Goal: Find specific page/section: Find specific page/section

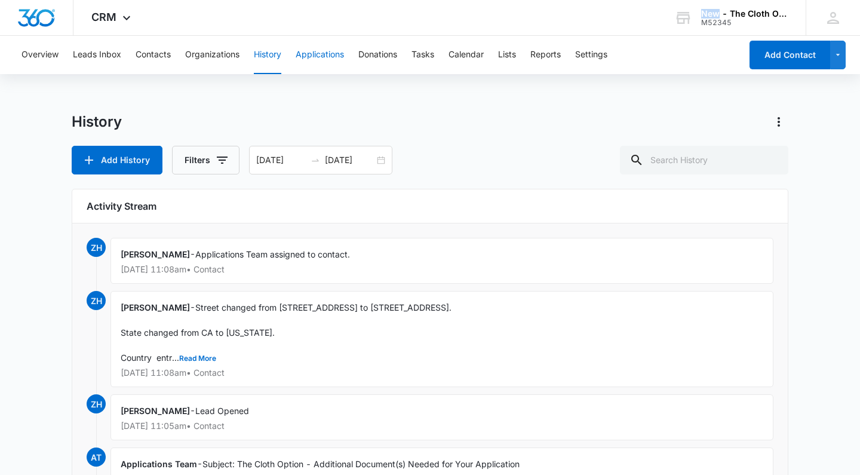
click at [309, 49] on button "Applications" at bounding box center [320, 55] width 48 height 38
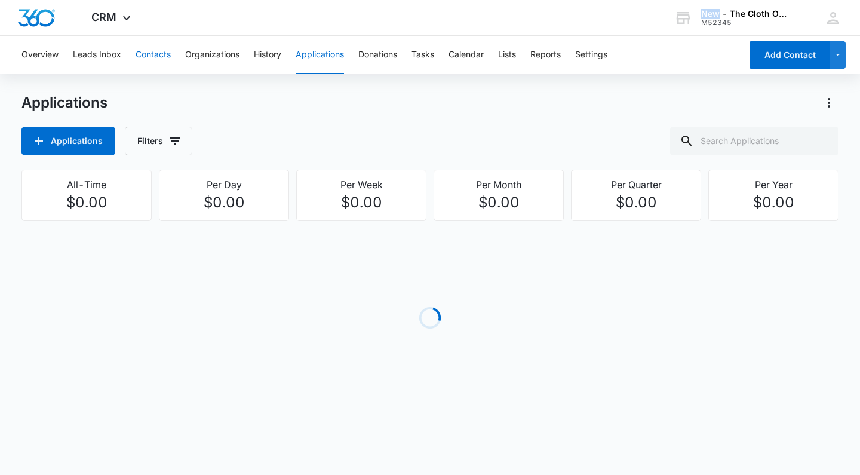
click at [149, 57] on button "Contacts" at bounding box center [153, 55] width 35 height 38
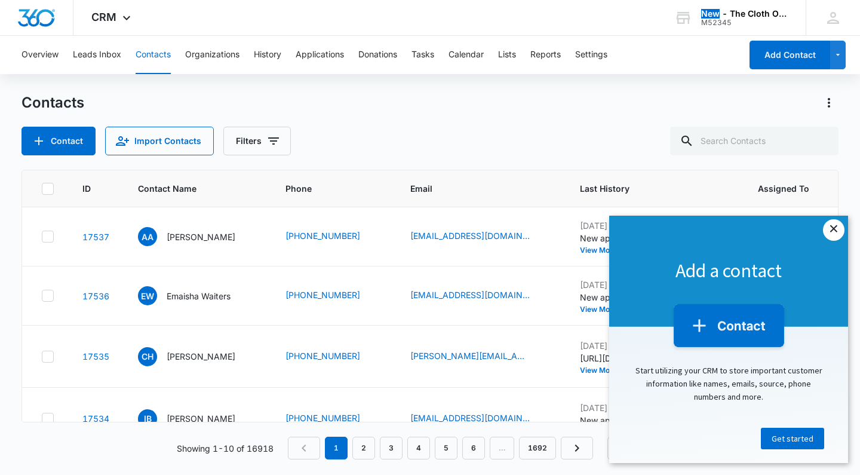
click at [836, 232] on link "×" at bounding box center [834, 230] width 22 height 22
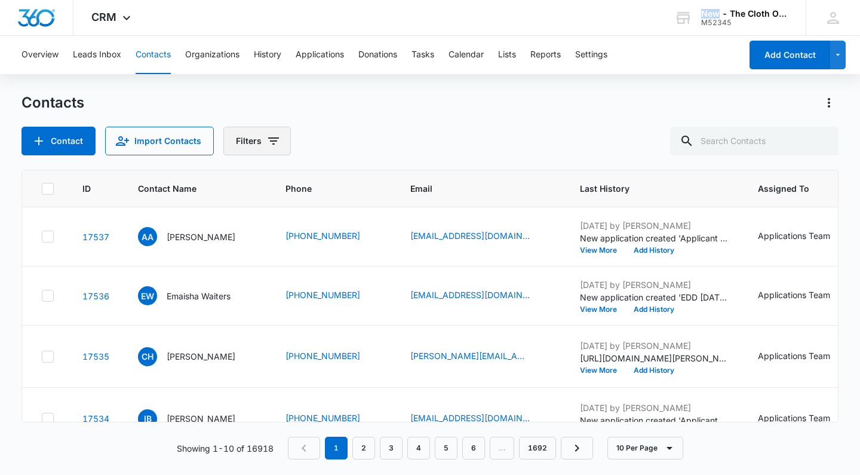
click at [269, 136] on icon "Filters" at bounding box center [274, 141] width 14 height 14
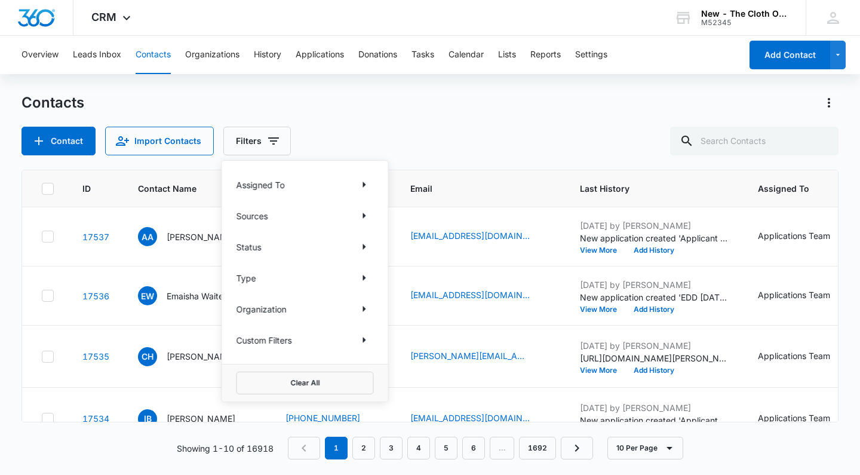
click at [477, 118] on div "Contacts Contact Import Contacts Filters Assigned To Sources Status Type Organi…" at bounding box center [430, 124] width 817 height 62
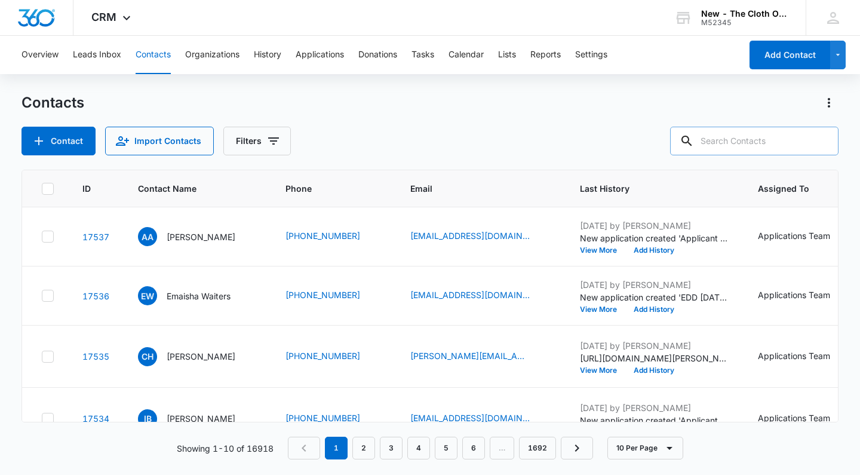
click at [743, 151] on input "text" at bounding box center [754, 141] width 169 height 29
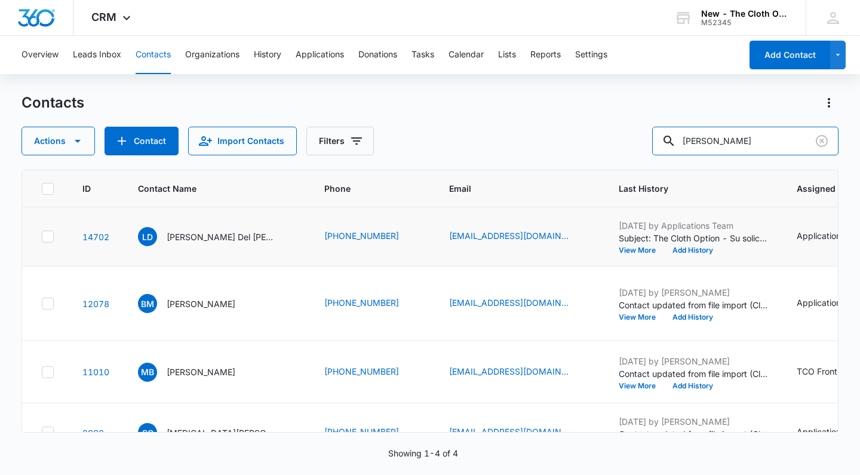
type input "[PERSON_NAME]"
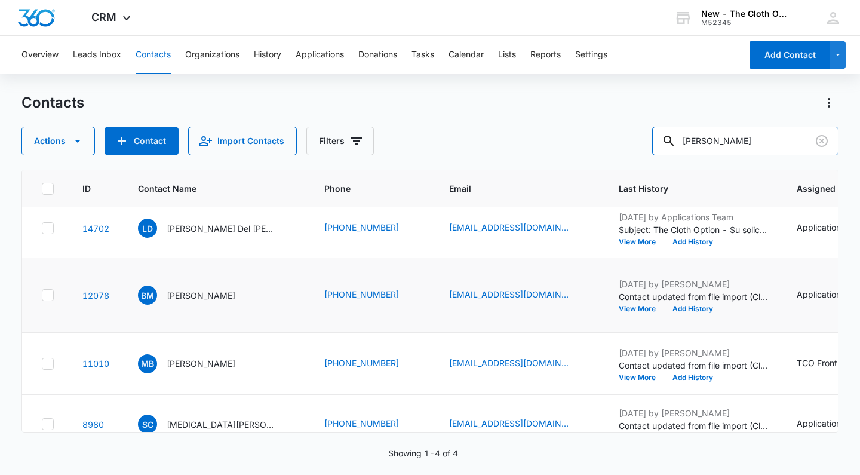
scroll to position [8, 0]
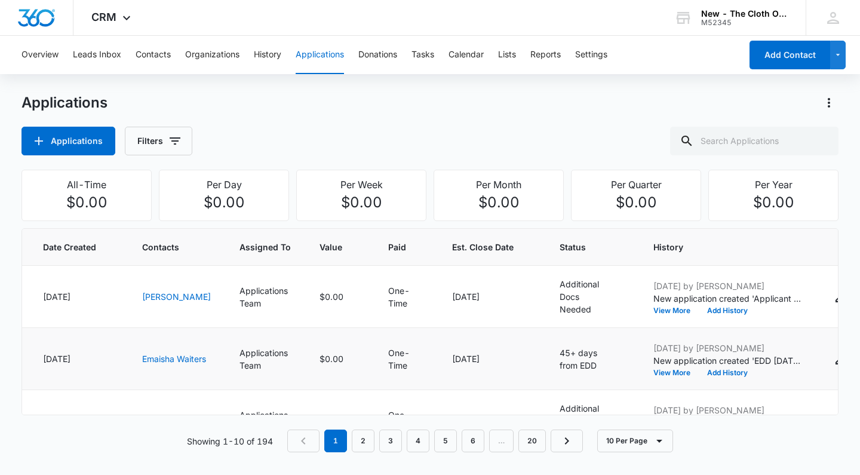
scroll to position [11, 94]
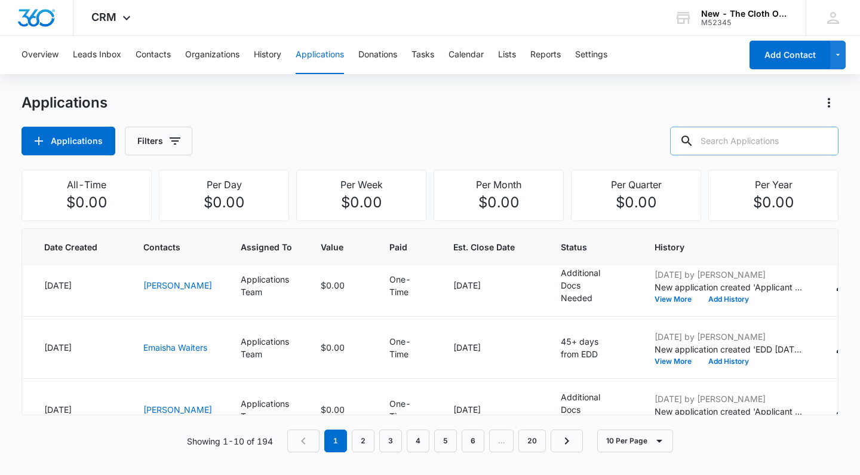
click at [716, 143] on input "text" at bounding box center [754, 141] width 169 height 29
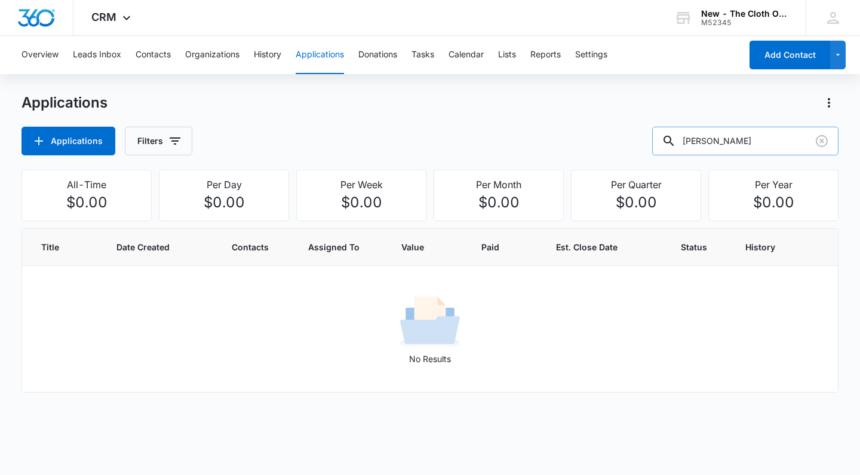
scroll to position [0, 0]
type input "[PERSON_NAME]"
click at [783, 140] on input "[PERSON_NAME]" at bounding box center [746, 141] width 186 height 29
click at [344, 122] on div "Applications Applications Filters" at bounding box center [430, 124] width 817 height 62
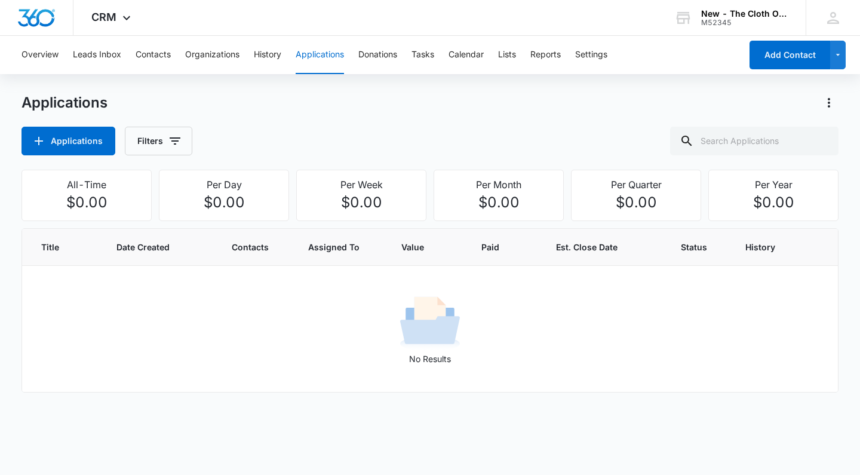
click at [325, 55] on button "Applications" at bounding box center [320, 55] width 48 height 38
click at [154, 61] on button "Contacts" at bounding box center [153, 55] width 35 height 38
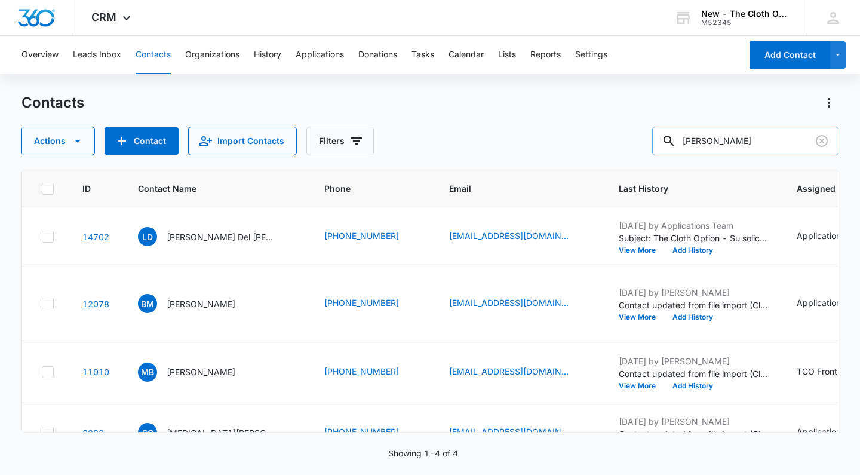
click at [736, 152] on input "[PERSON_NAME]" at bounding box center [746, 141] width 186 height 29
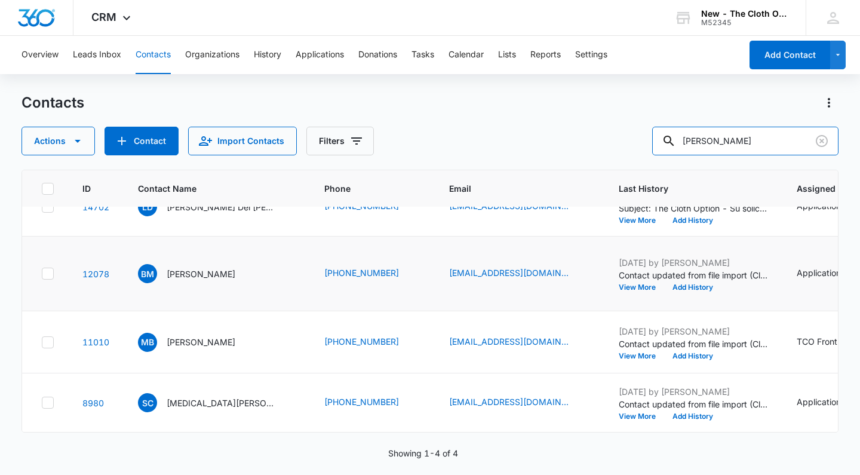
scroll to position [42, 0]
click at [719, 146] on input "[PERSON_NAME]" at bounding box center [746, 141] width 186 height 29
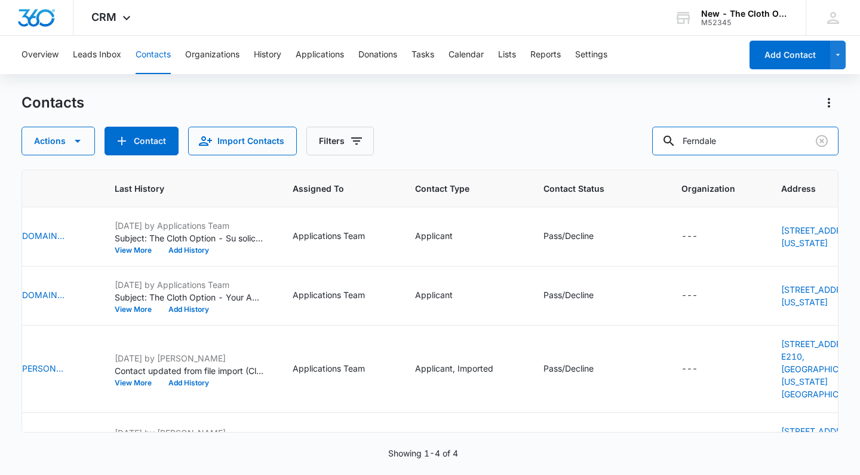
scroll to position [0, 0]
click at [724, 142] on input "Ferndale" at bounding box center [746, 141] width 186 height 29
type input "[US_STATE]"
